Goal: Ask a question

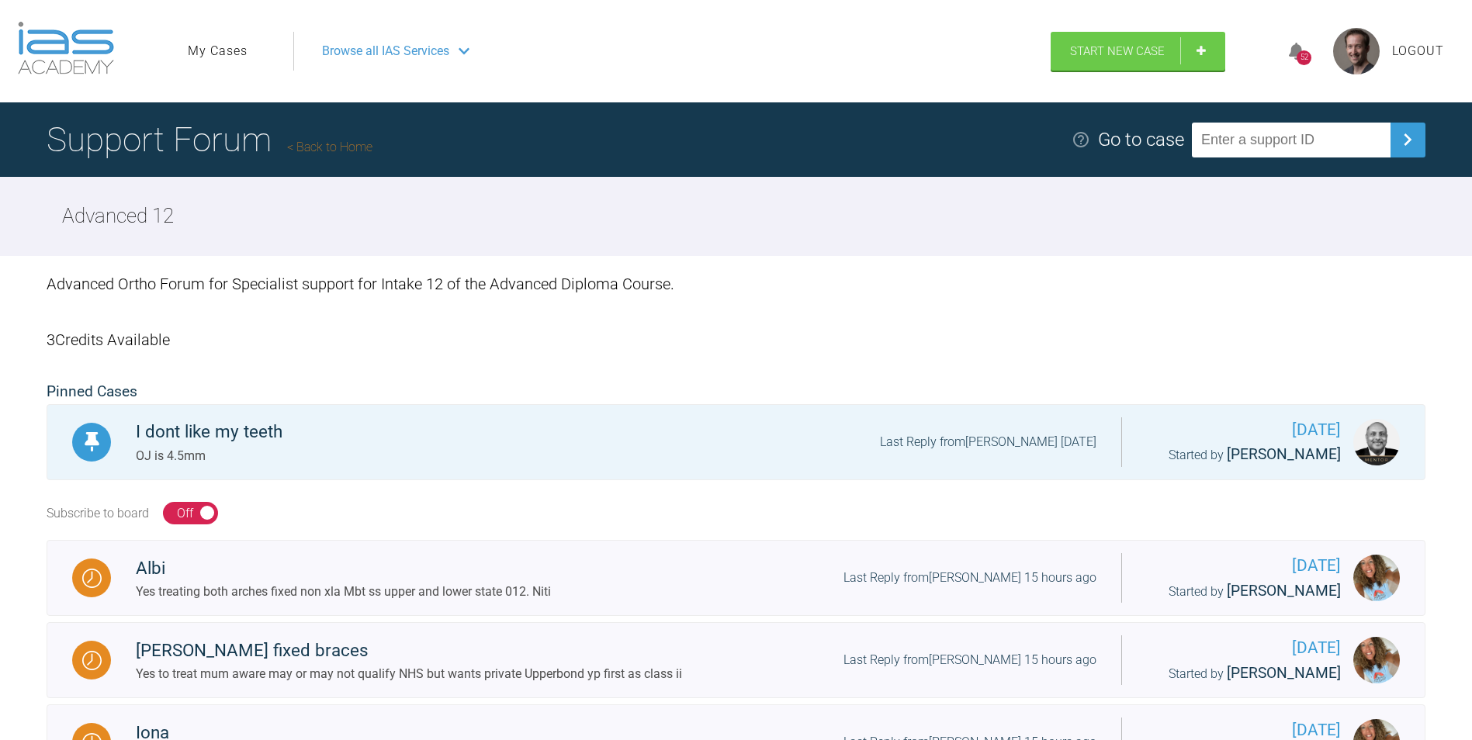
scroll to position [310, 0]
